Goal: Information Seeking & Learning: Learn about a topic

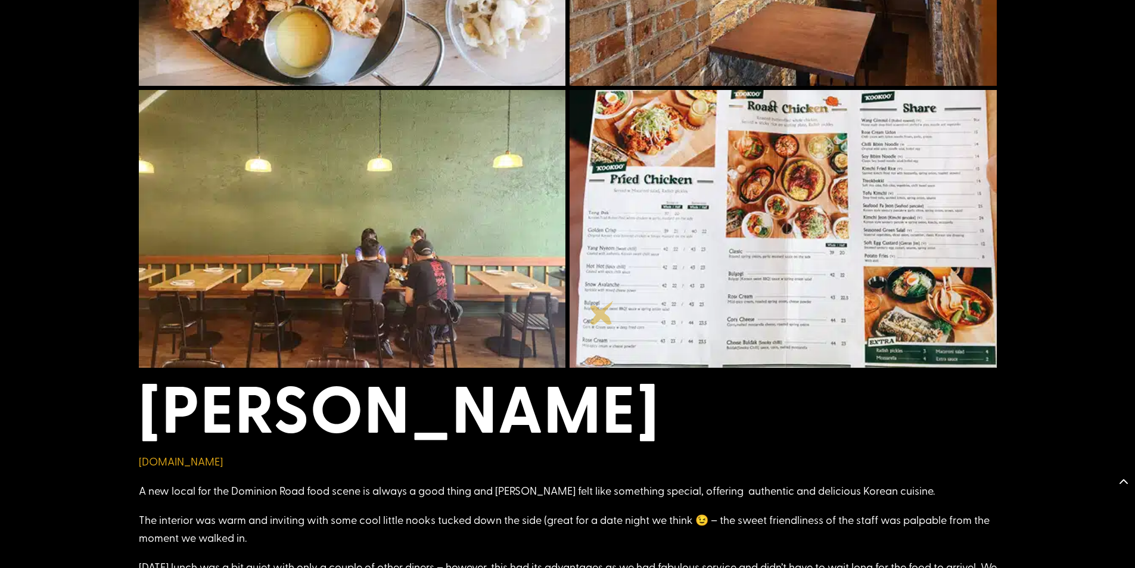
scroll to position [798, 0]
click at [680, 279] on img at bounding box center [783, 228] width 427 height 278
click at [937, 271] on img at bounding box center [783, 228] width 427 height 278
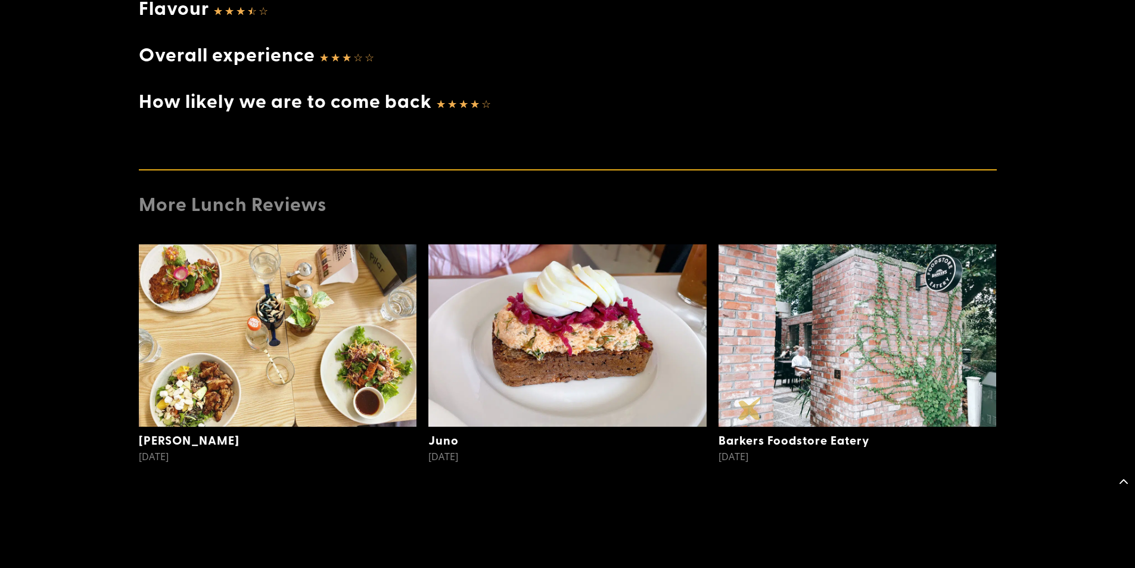
scroll to position [1895, 0]
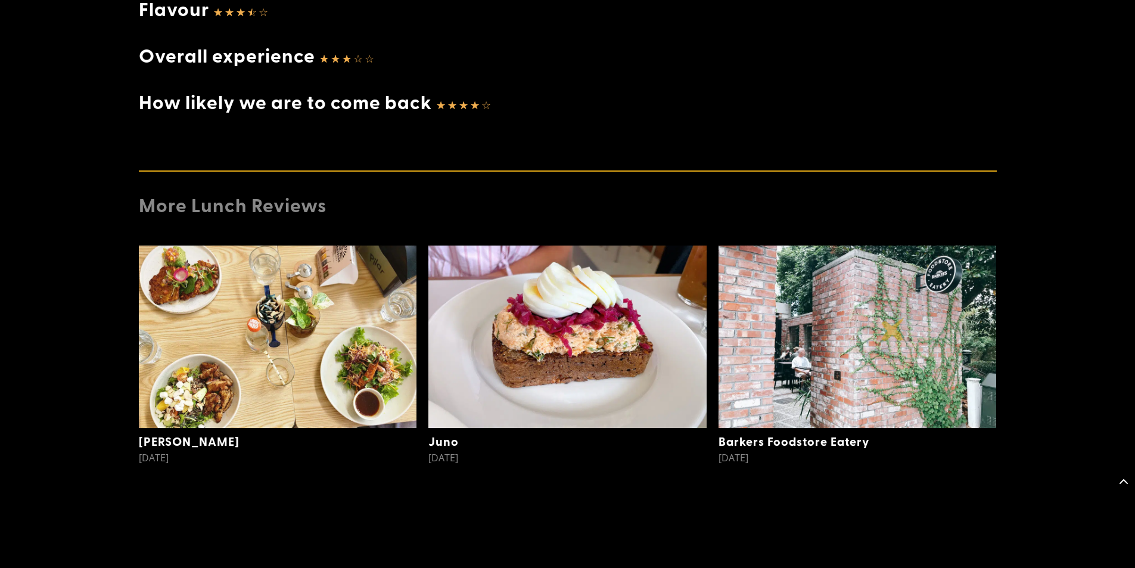
click at [893, 329] on img at bounding box center [858, 336] width 278 height 182
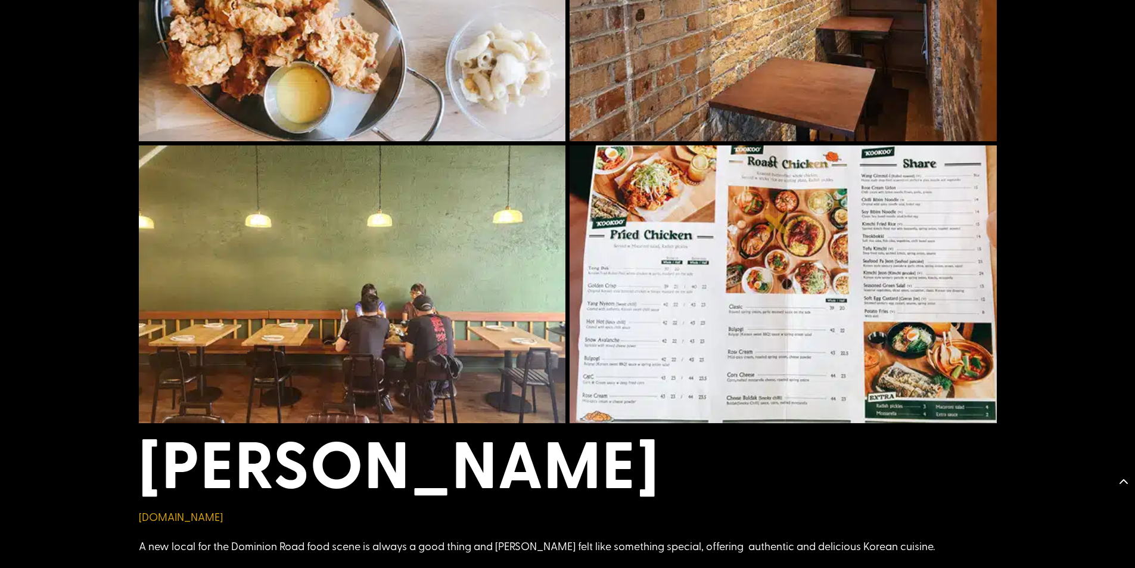
scroll to position [704, 0]
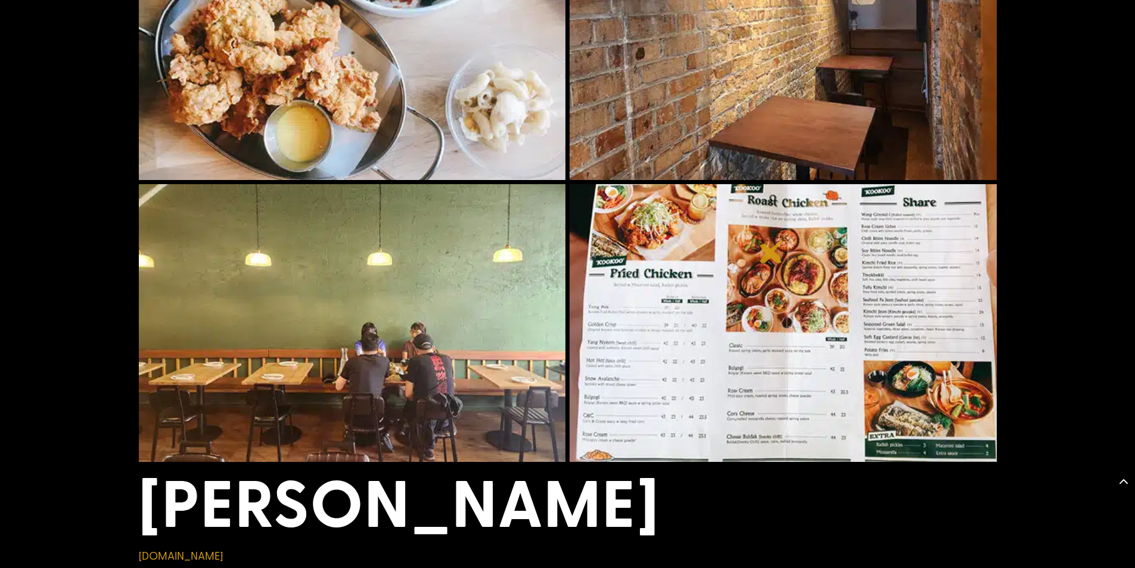
click at [772, 251] on img at bounding box center [783, 323] width 427 height 278
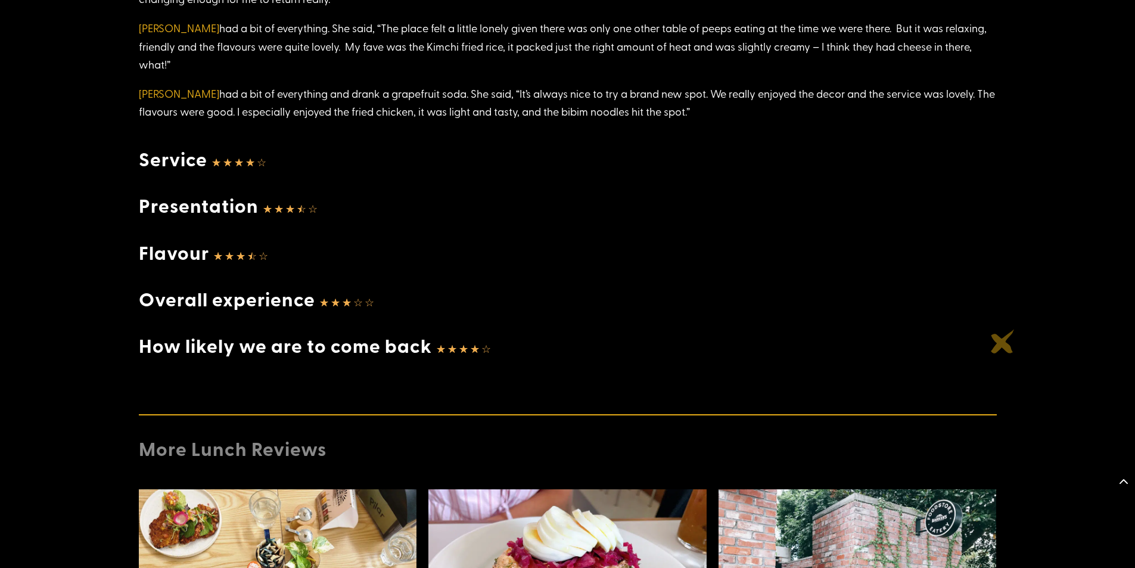
scroll to position [1658, 0]
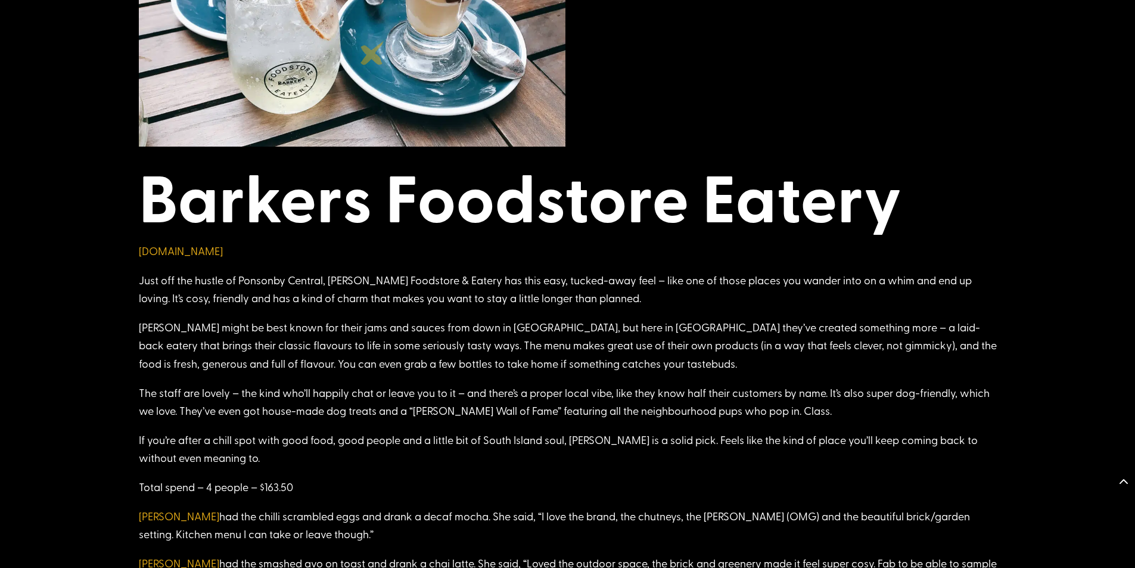
scroll to position [1716, 0]
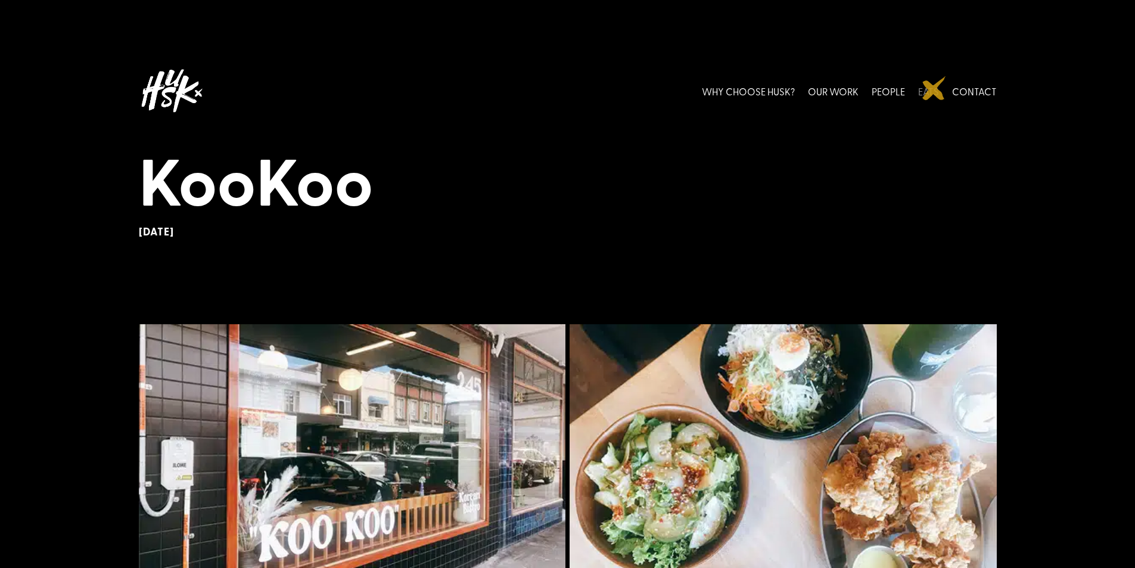
click at [934, 88] on link "EATS" at bounding box center [928, 90] width 21 height 53
click at [272, 201] on h1 "KooKoo" at bounding box center [568, 183] width 858 height 85
click at [266, 185] on h1 "KooKoo" at bounding box center [568, 183] width 858 height 85
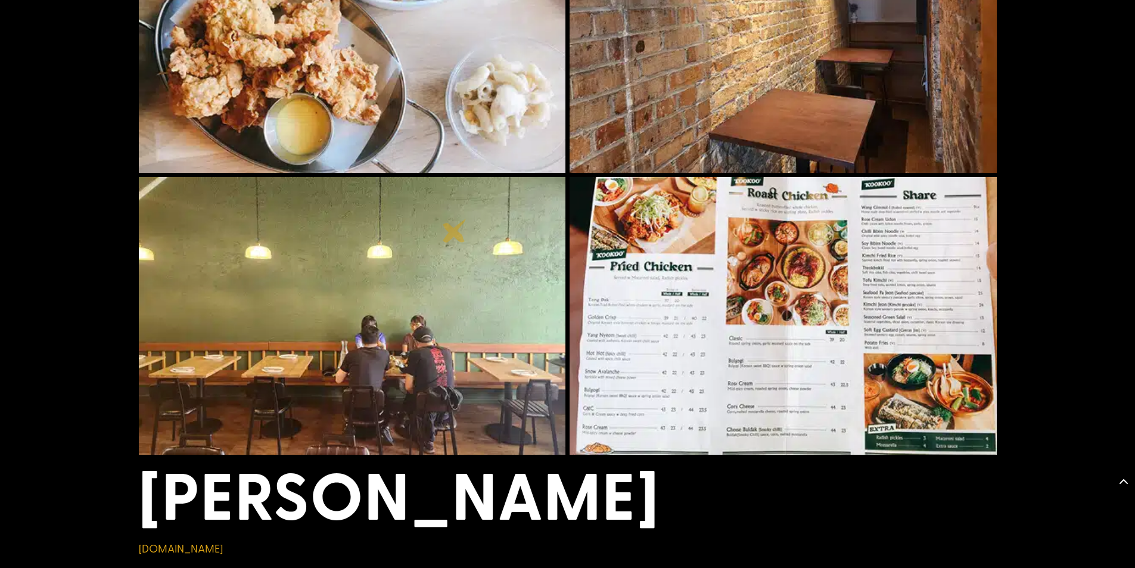
scroll to position [715, 0]
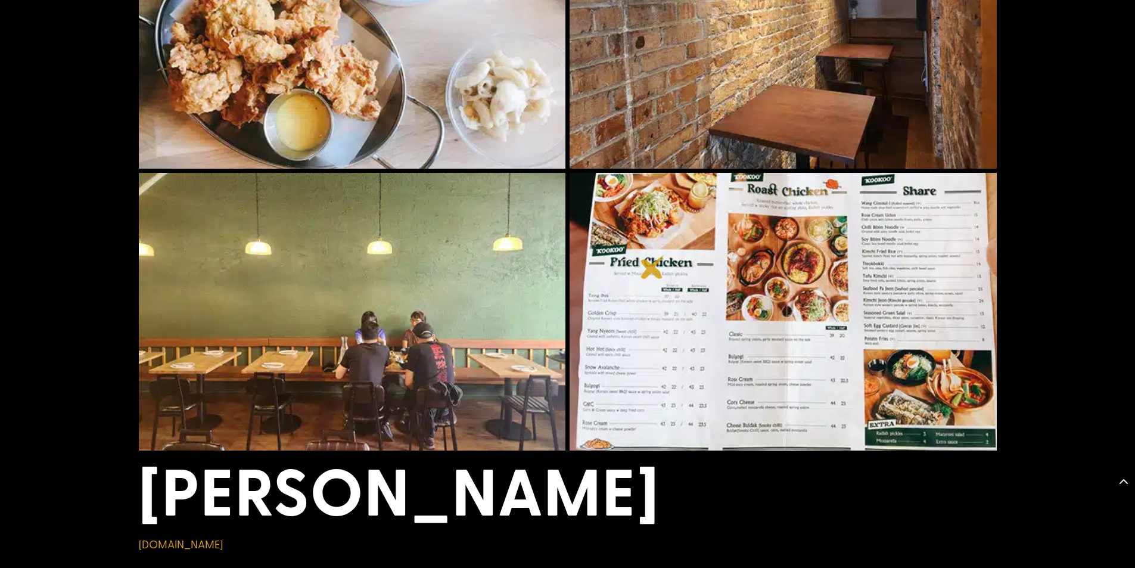
click at [652, 267] on img at bounding box center [783, 312] width 427 height 278
